Goal: Navigation & Orientation: Understand site structure

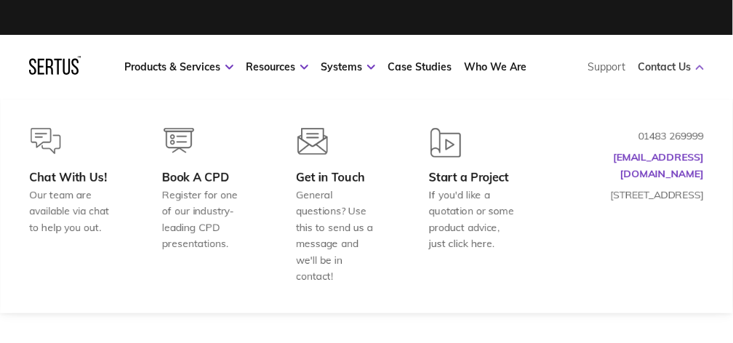
drag, startPoint x: 0, startPoint y: 0, endPoint x: 661, endPoint y: 64, distance: 664.5
click at [661, 64] on link "Contact Us" at bounding box center [671, 66] width 66 height 13
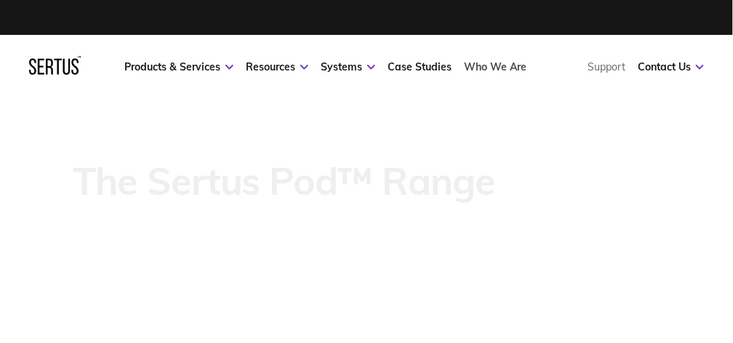
click at [506, 61] on link "Who We Are" at bounding box center [495, 66] width 63 height 13
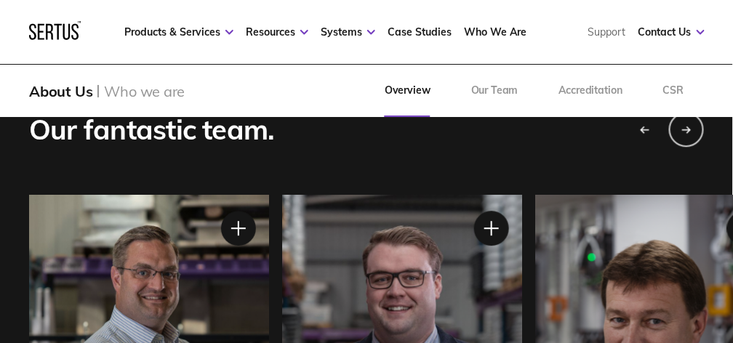
scroll to position [824, 0]
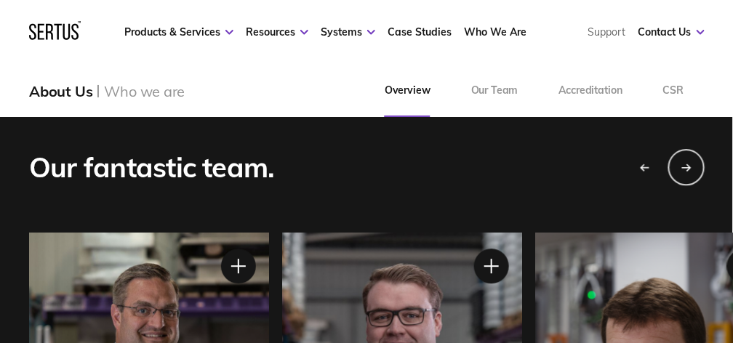
click at [690, 162] on div "Next slide" at bounding box center [687, 167] width 36 height 36
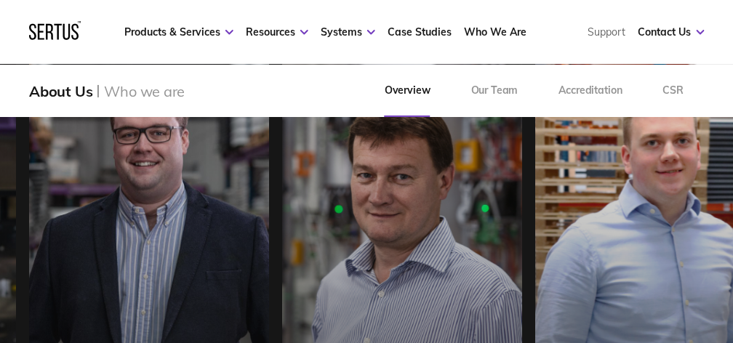
scroll to position [873, 0]
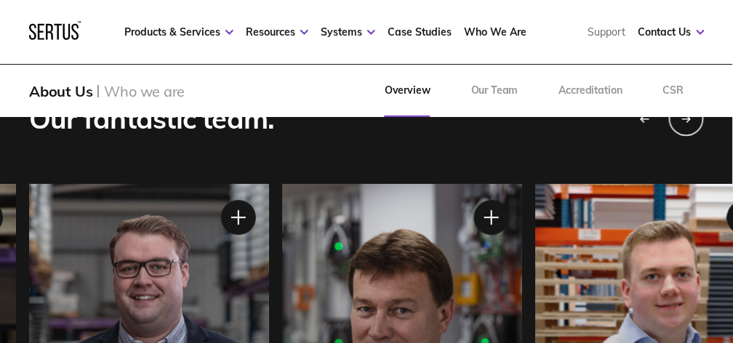
click at [643, 121] on icon "Previous slide" at bounding box center [642, 119] width 3 height 6
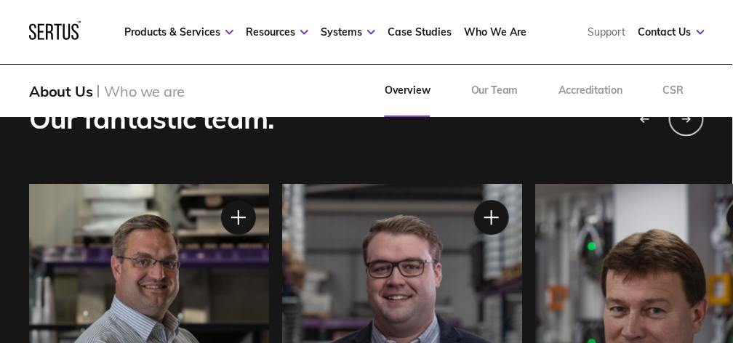
click at [645, 122] on icon "Previous slide" at bounding box center [645, 119] width 10 height 9
click at [684, 125] on div "Next slide" at bounding box center [687, 118] width 36 height 36
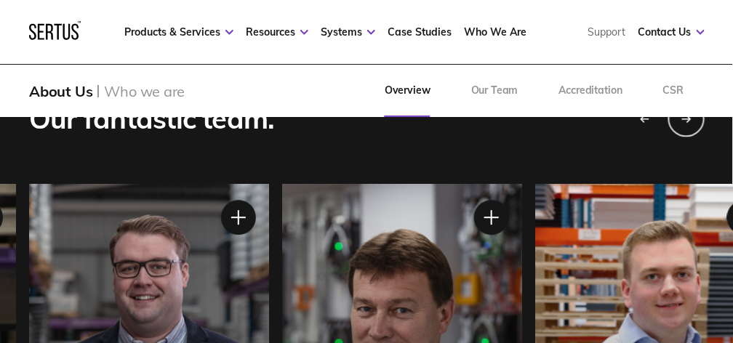
click at [684, 125] on div "Next slide" at bounding box center [687, 118] width 36 height 36
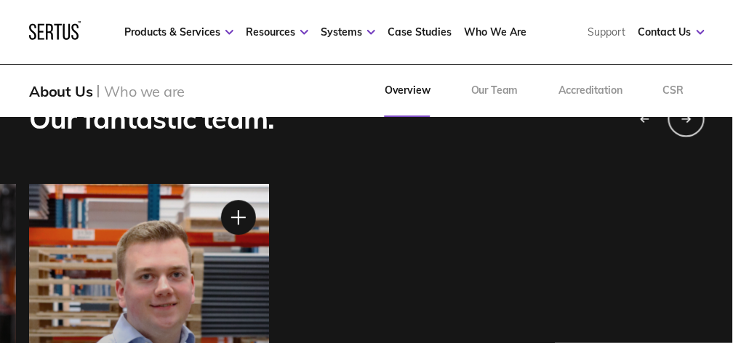
click at [684, 125] on div "Next slide" at bounding box center [687, 118] width 36 height 36
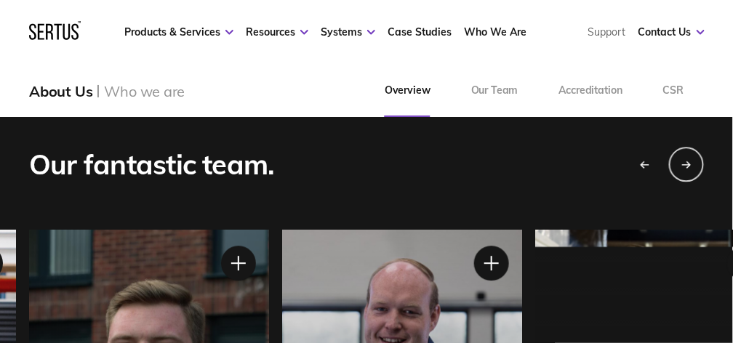
scroll to position [824, 0]
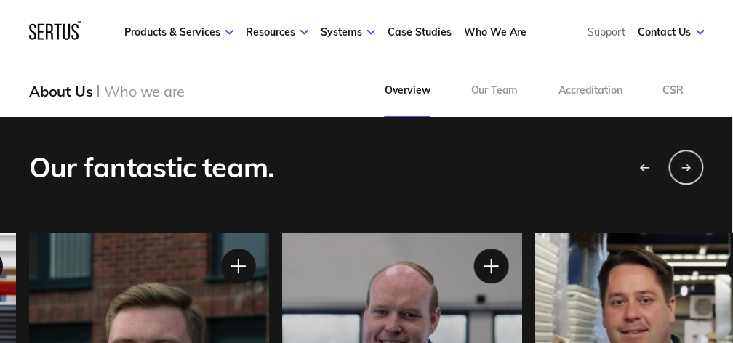
click at [649, 158] on div "Previous slide" at bounding box center [644, 167] width 36 height 36
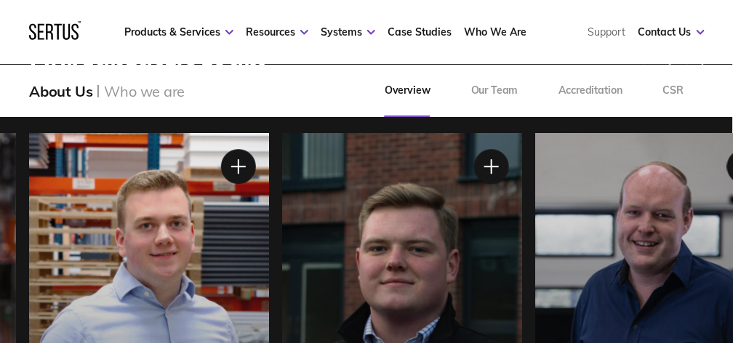
scroll to position [873, 0]
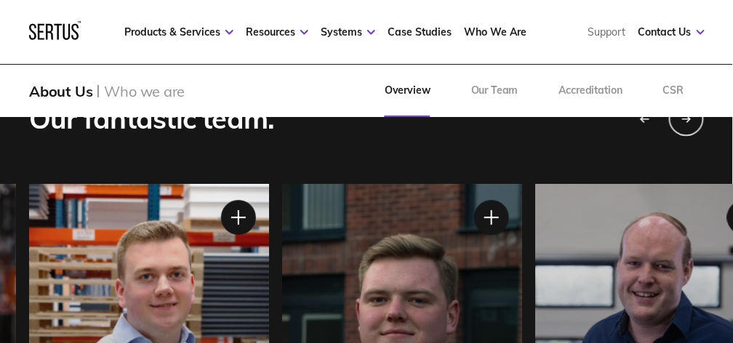
click at [652, 117] on div "Previous slide" at bounding box center [644, 118] width 36 height 36
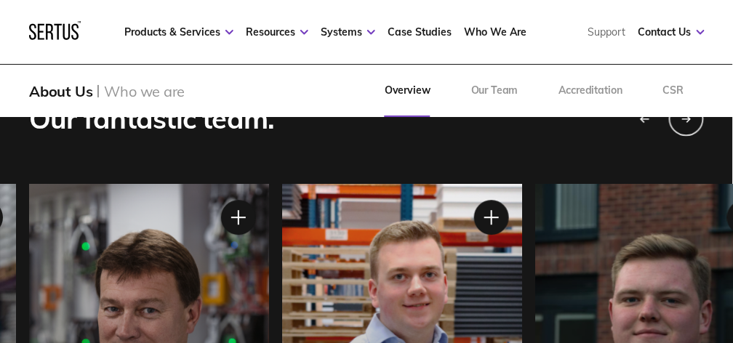
click at [652, 117] on div "Previous slide" at bounding box center [644, 118] width 36 height 36
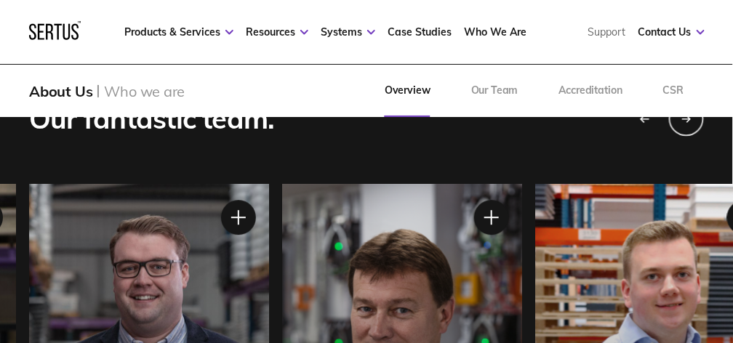
click at [652, 117] on div "Previous slide" at bounding box center [644, 118] width 36 height 36
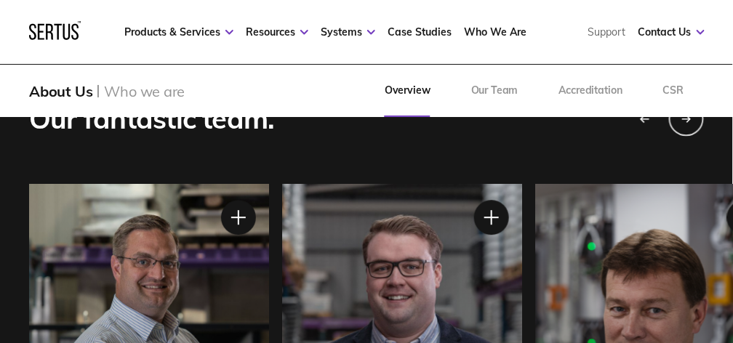
click at [652, 117] on div "Previous slide" at bounding box center [644, 118] width 36 height 36
click at [685, 127] on div "Next slide" at bounding box center [687, 118] width 36 height 36
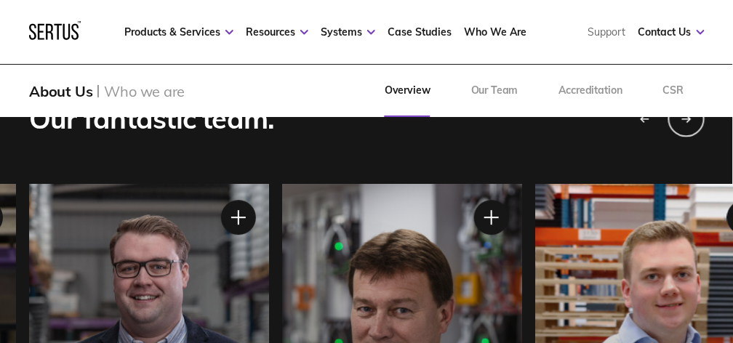
click at [685, 127] on div "Next slide" at bounding box center [687, 118] width 36 height 36
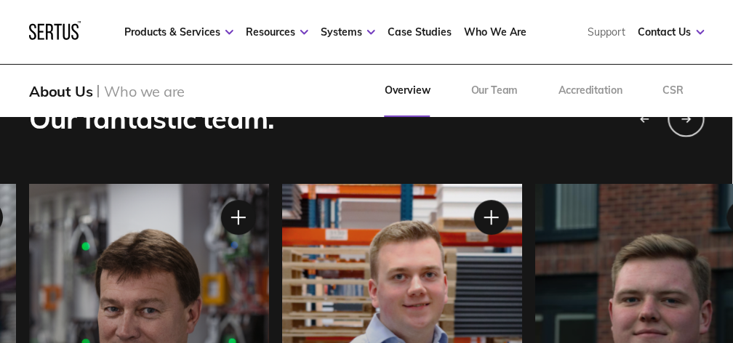
click at [685, 127] on div "Next slide" at bounding box center [687, 118] width 36 height 36
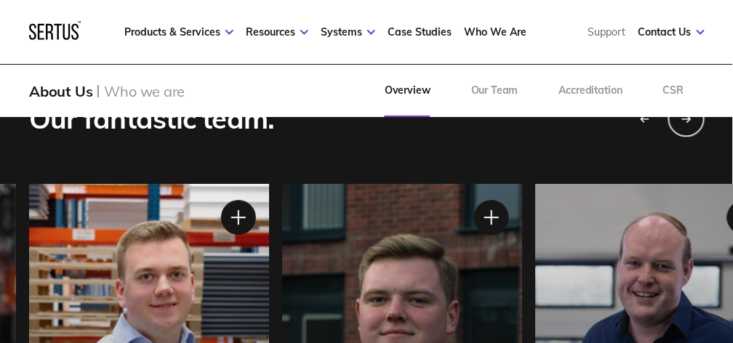
click at [685, 127] on div "Next slide" at bounding box center [687, 118] width 36 height 36
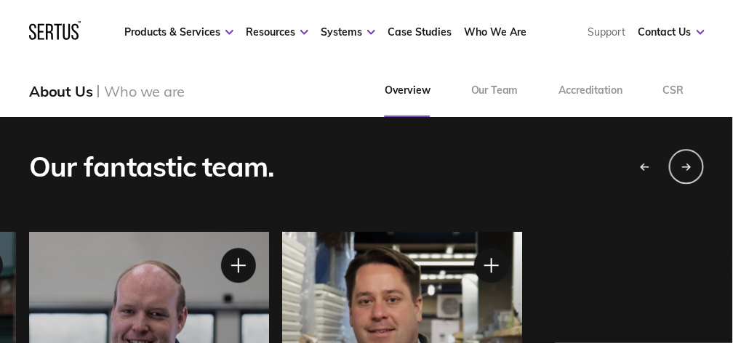
scroll to position [824, 0]
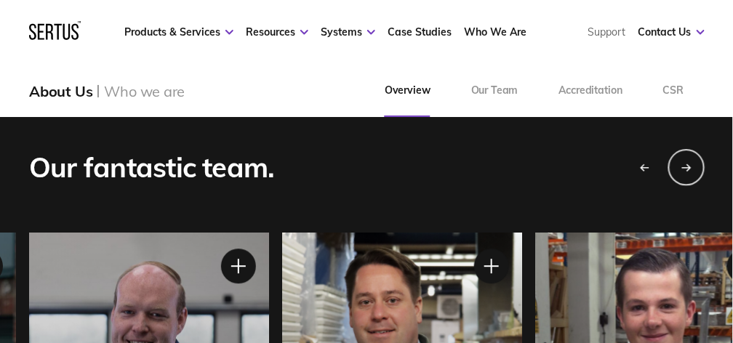
click at [699, 158] on div "Next slide" at bounding box center [687, 167] width 36 height 36
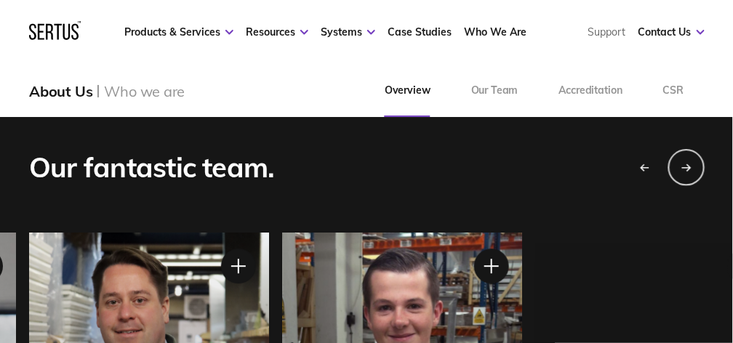
click at [699, 158] on div "Next slide" at bounding box center [687, 167] width 36 height 36
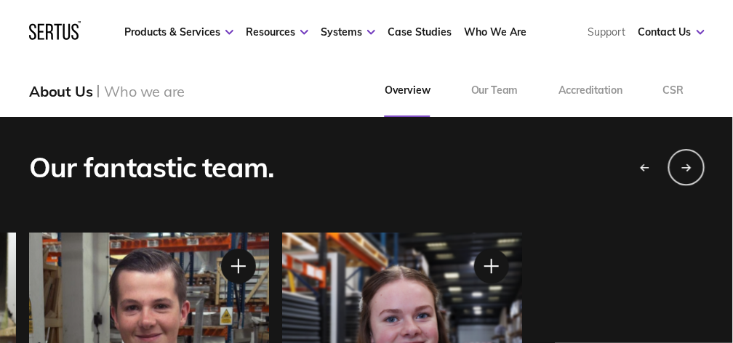
click at [699, 158] on div "Next slide" at bounding box center [687, 167] width 36 height 36
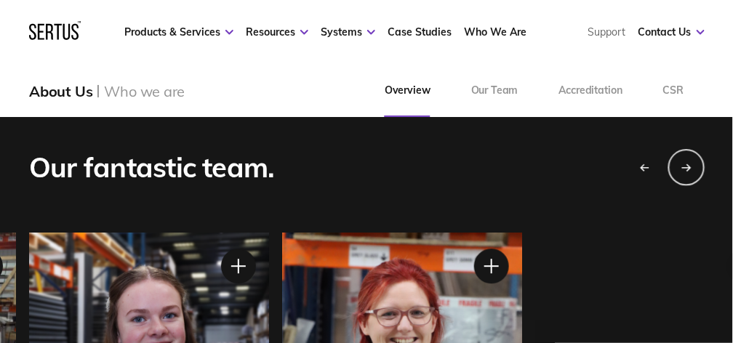
click at [699, 158] on div "Next slide" at bounding box center [687, 167] width 36 height 36
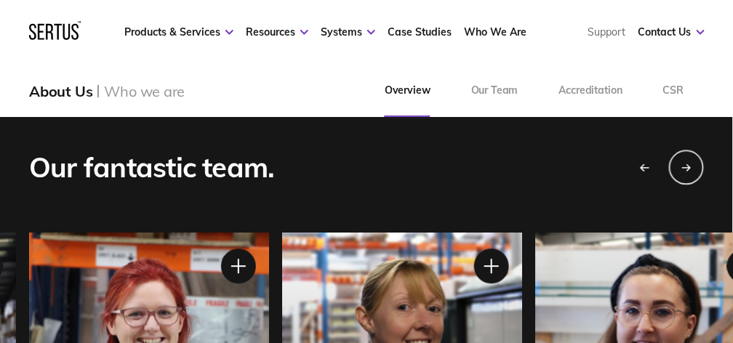
click at [642, 161] on div "Previous slide" at bounding box center [644, 167] width 36 height 36
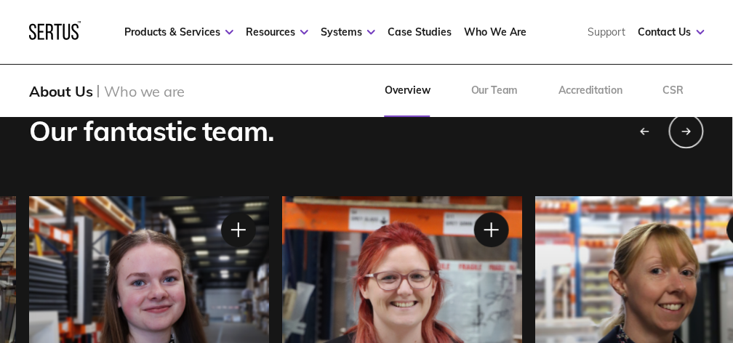
scroll to position [776, 0]
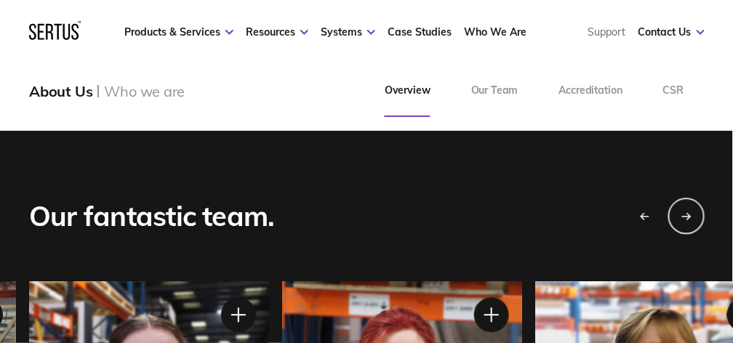
click at [680, 200] on div "Next slide" at bounding box center [687, 216] width 36 height 36
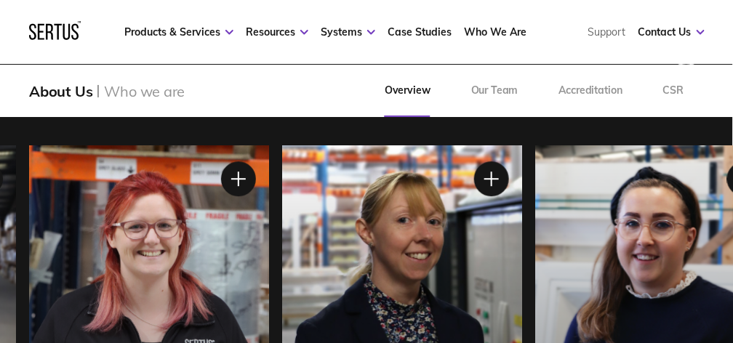
scroll to position [873, 0]
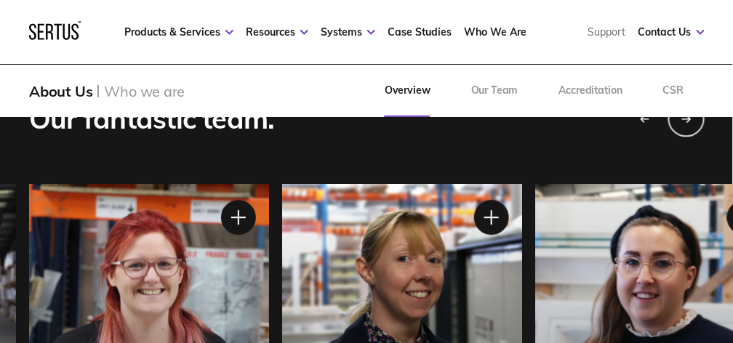
click at [682, 130] on div "Next slide" at bounding box center [687, 118] width 36 height 36
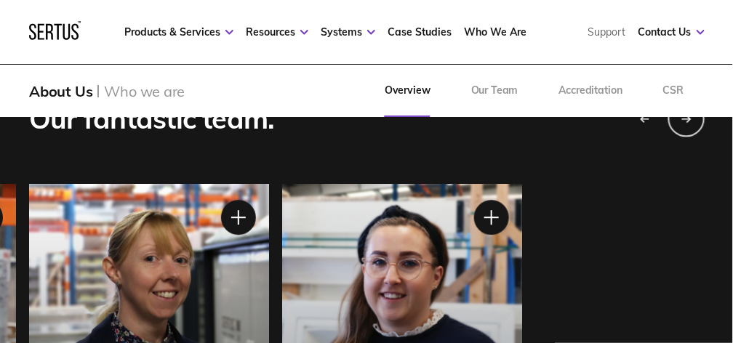
click at [682, 130] on div "Next slide" at bounding box center [687, 118] width 36 height 36
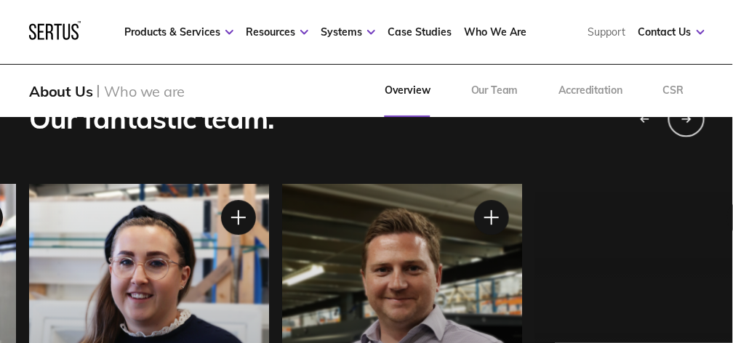
click at [682, 130] on div "Next slide" at bounding box center [687, 118] width 36 height 36
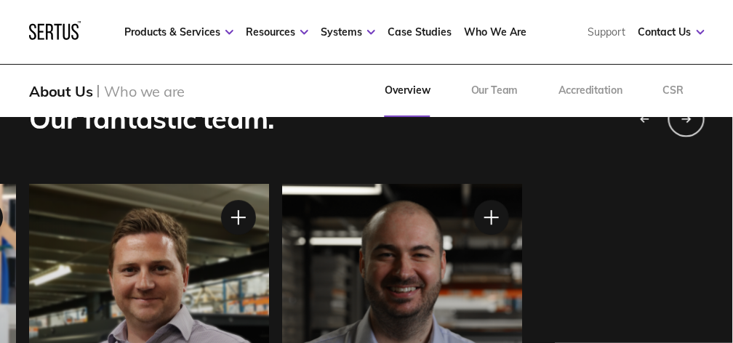
click at [682, 130] on div "Next slide" at bounding box center [687, 118] width 36 height 36
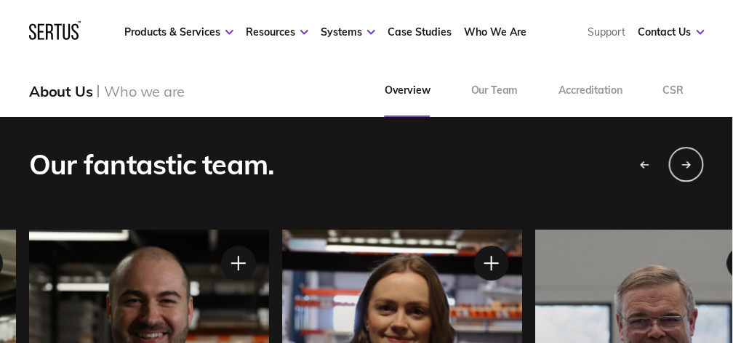
scroll to position [824, 0]
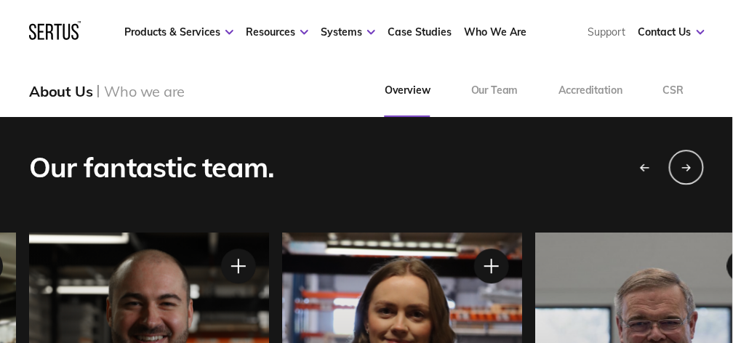
click at [640, 167] on icon "Previous slide" at bounding box center [645, 168] width 10 height 9
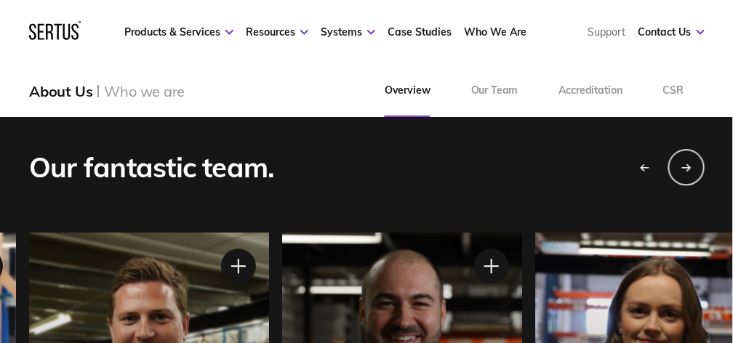
click at [688, 172] on div "Next slide" at bounding box center [687, 167] width 36 height 36
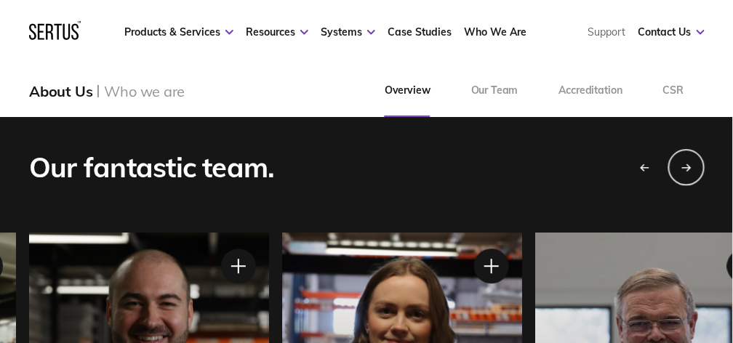
click at [688, 172] on div "Next slide" at bounding box center [687, 167] width 36 height 36
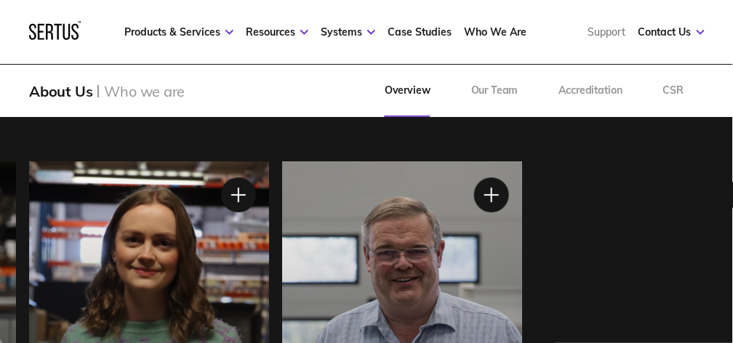
scroll to position [873, 0]
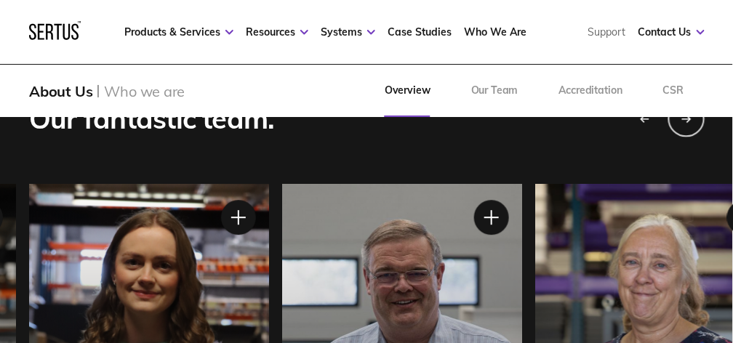
click at [685, 125] on div "Next slide" at bounding box center [687, 118] width 36 height 36
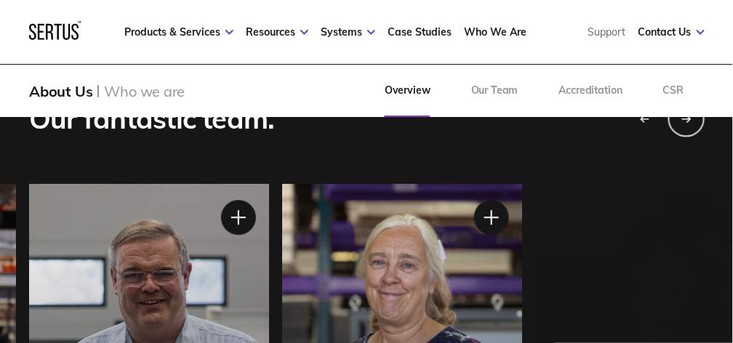
click at [685, 125] on div "Next slide" at bounding box center [687, 118] width 36 height 36
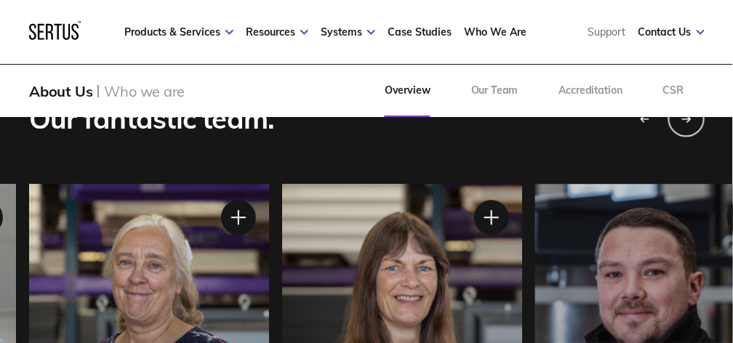
click at [685, 125] on div "Next slide" at bounding box center [687, 118] width 36 height 36
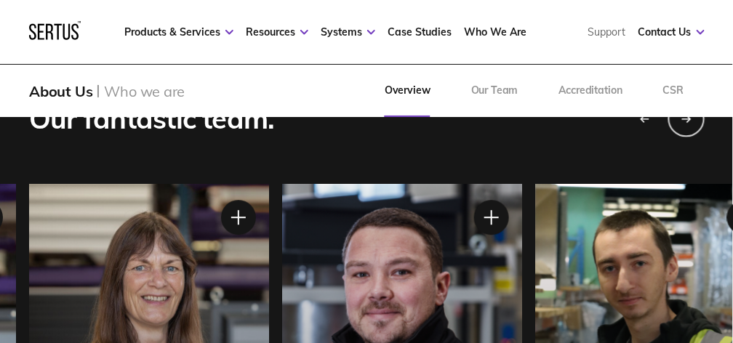
click at [685, 131] on div "Next slide" at bounding box center [687, 118] width 36 height 36
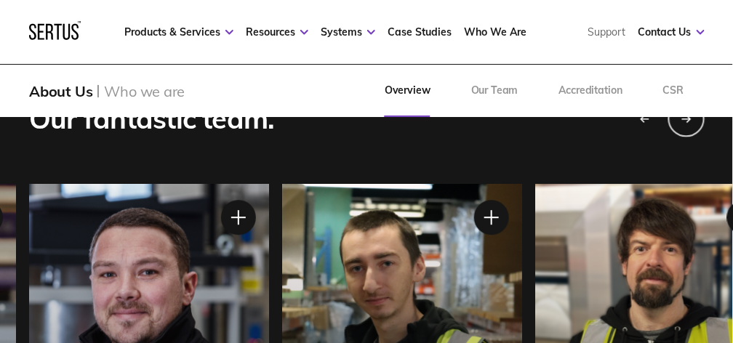
click at [685, 130] on div "Next slide" at bounding box center [687, 118] width 36 height 36
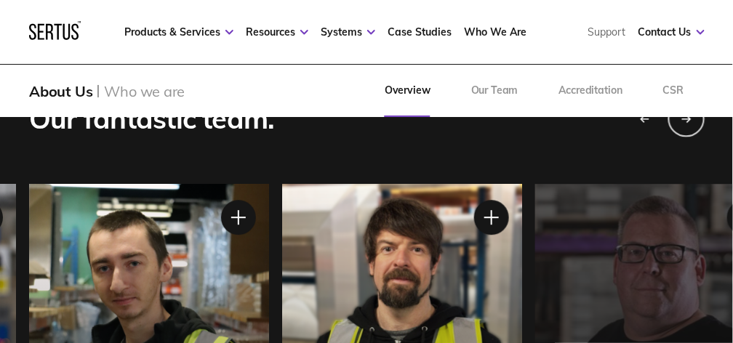
click at [685, 130] on div "Next slide" at bounding box center [687, 118] width 36 height 36
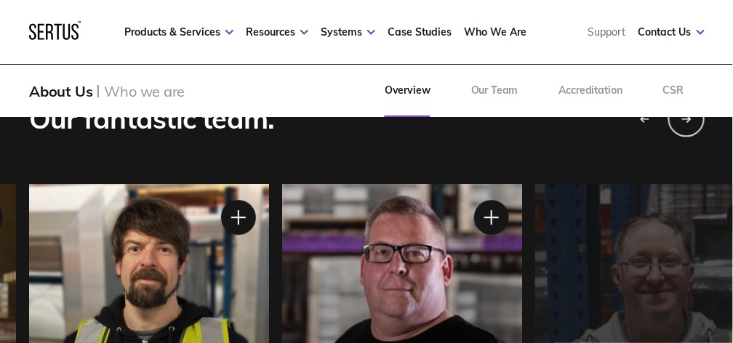
click at [685, 130] on div "Next slide" at bounding box center [687, 118] width 36 height 36
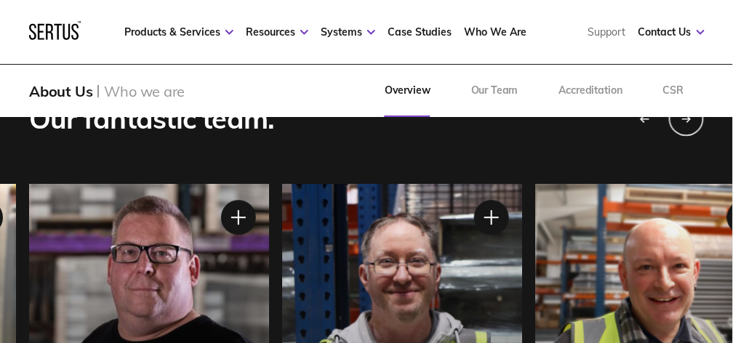
click at [648, 125] on div "Previous slide" at bounding box center [644, 118] width 36 height 36
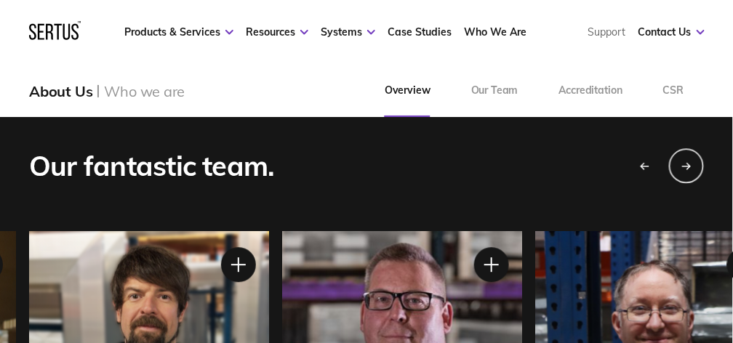
scroll to position [824, 0]
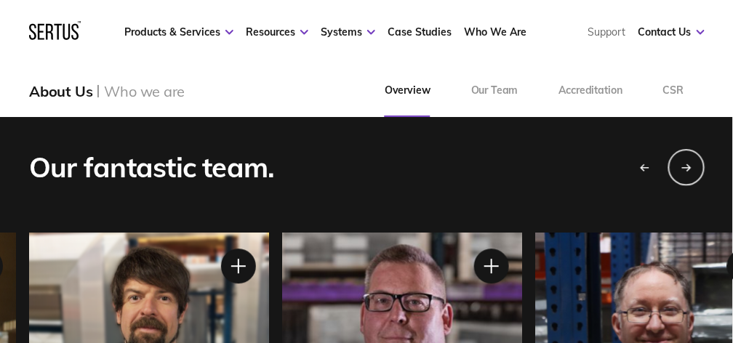
click at [689, 167] on icon "Next slide" at bounding box center [687, 168] width 10 height 9
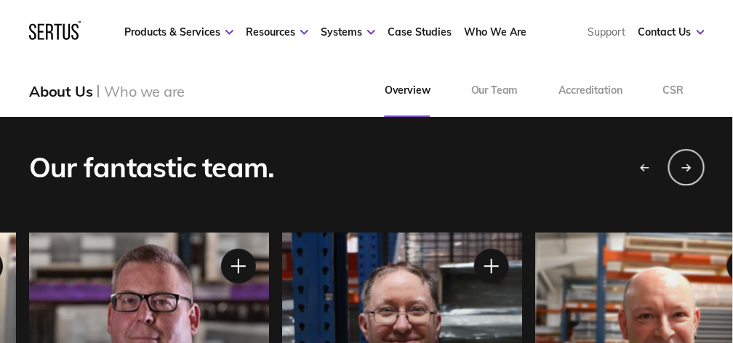
click at [689, 167] on icon "Next slide" at bounding box center [687, 168] width 10 height 9
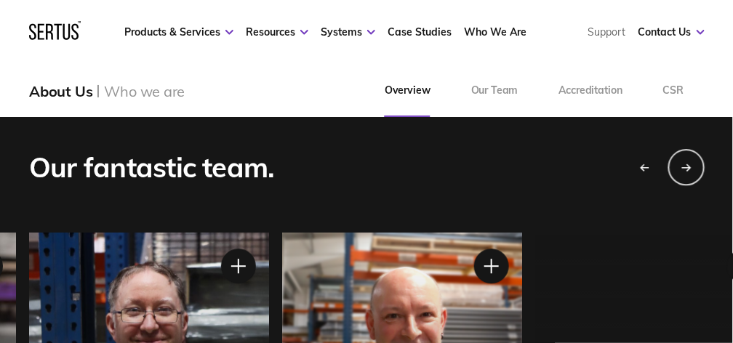
click at [689, 167] on icon "Next slide" at bounding box center [687, 168] width 10 height 9
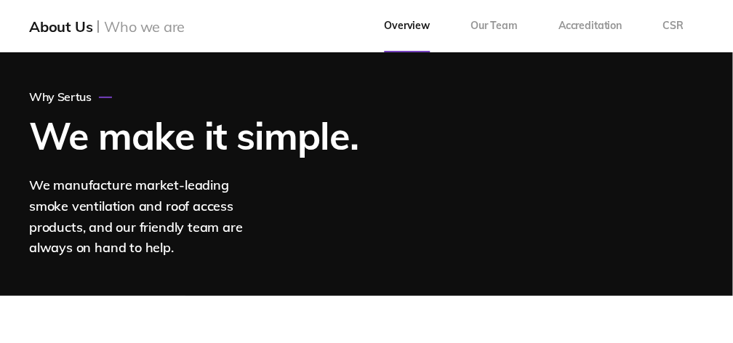
scroll to position [0, 0]
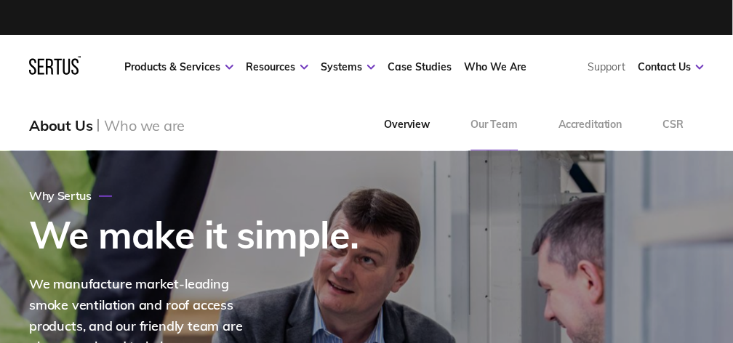
click at [501, 118] on link "Our Team" at bounding box center [494, 125] width 88 height 52
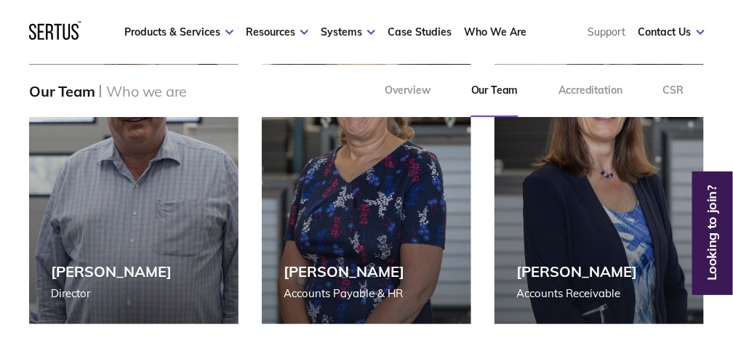
scroll to position [2279, 0]
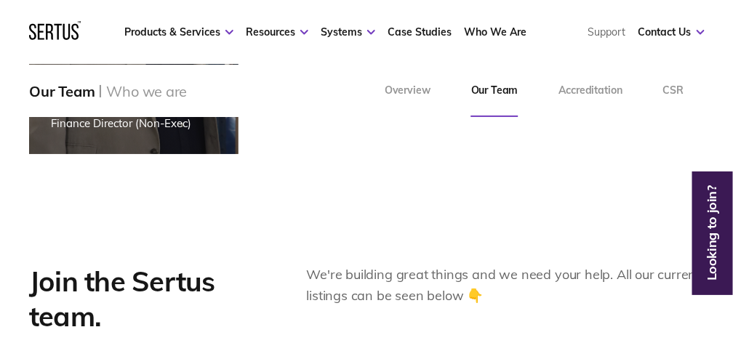
scroll to position [3249, 0]
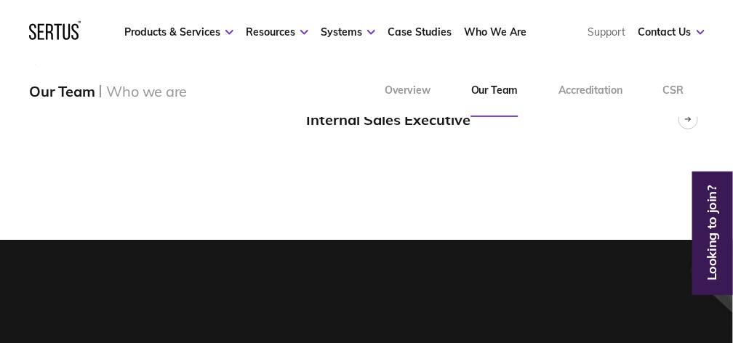
scroll to position [3298, 0]
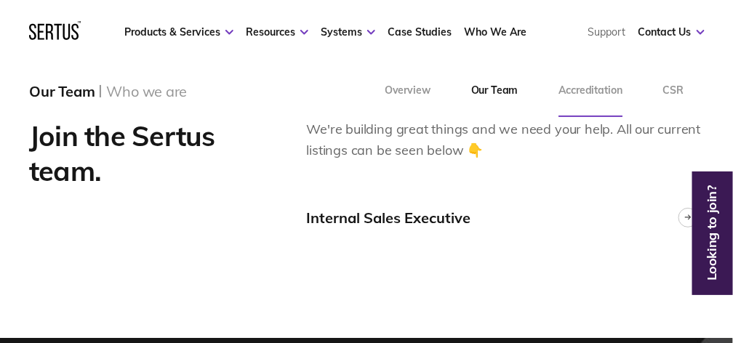
click at [569, 90] on link "Accreditation" at bounding box center [591, 91] width 104 height 52
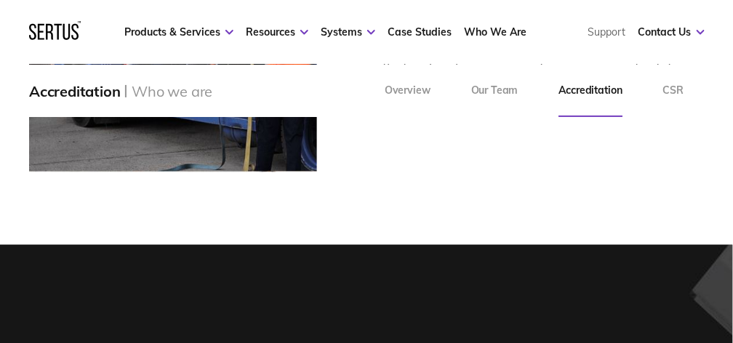
scroll to position [1174, 0]
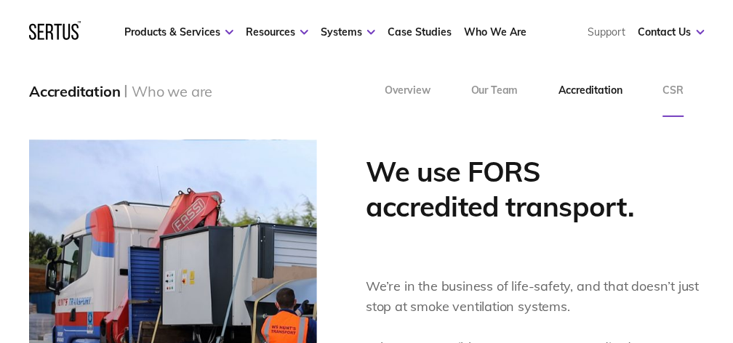
click at [666, 89] on link "CSR" at bounding box center [674, 91] width 62 height 52
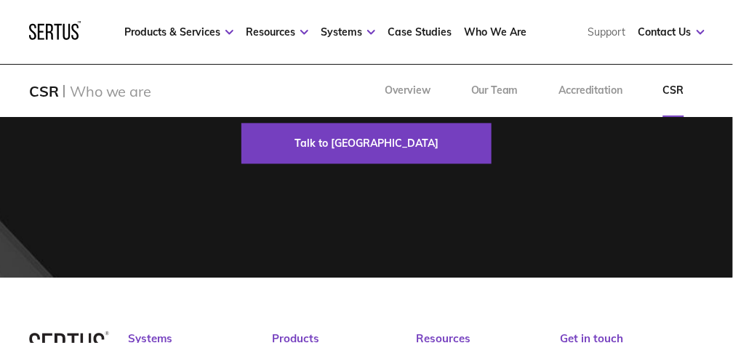
scroll to position [2465, 0]
